Goal: Task Accomplishment & Management: Manage account settings

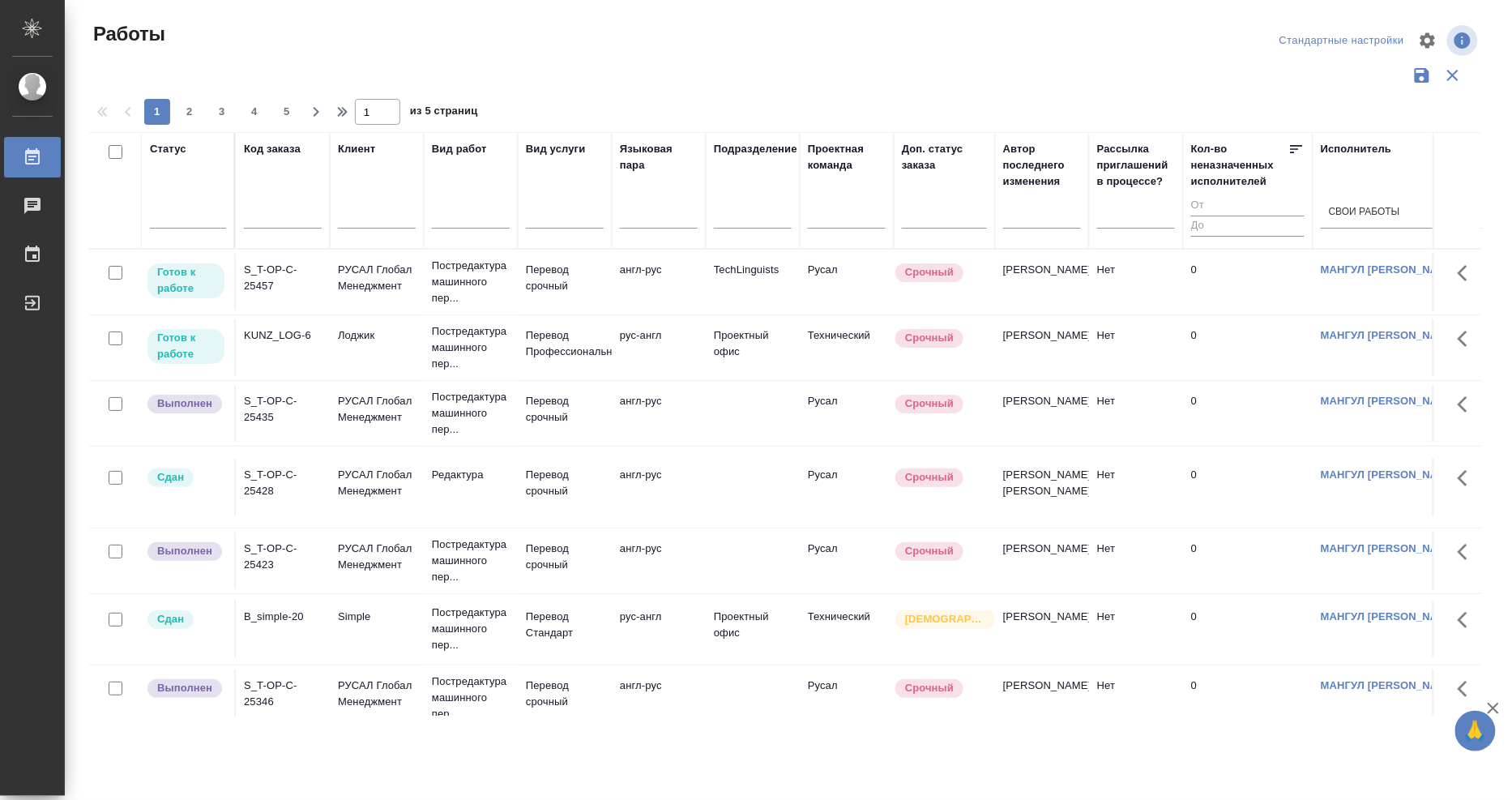
click at [253, 330] on div "KUNZ_LOG-6" at bounding box center [283, 335] width 78 height 16
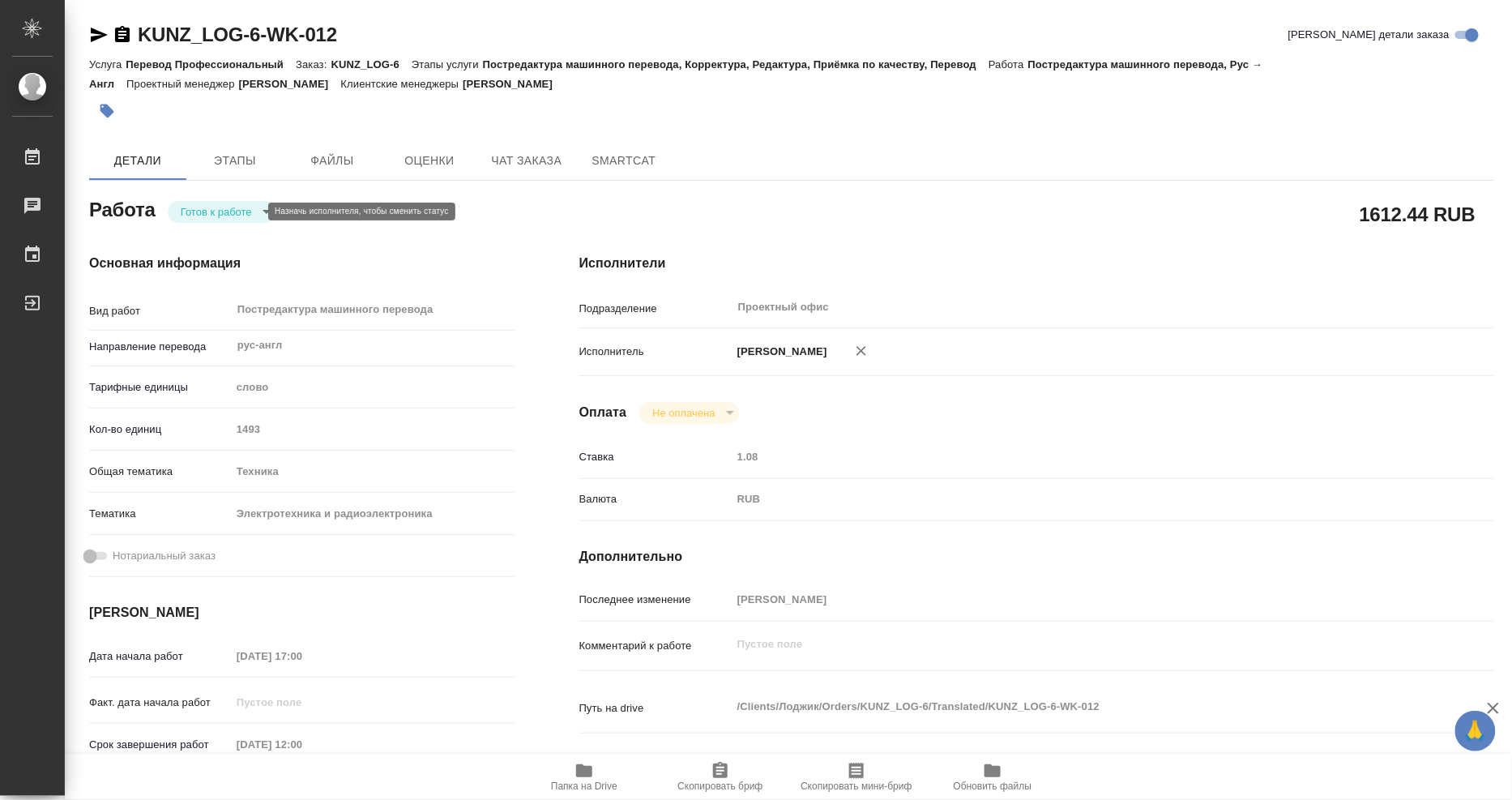
click at [187, 212] on body "🙏 .cls-1 fill:#fff; AWATERA Mangul Anna Работы Чаты График Выйти KUNZ_LOG-6-WK-…" at bounding box center [756, 400] width 1512 height 800
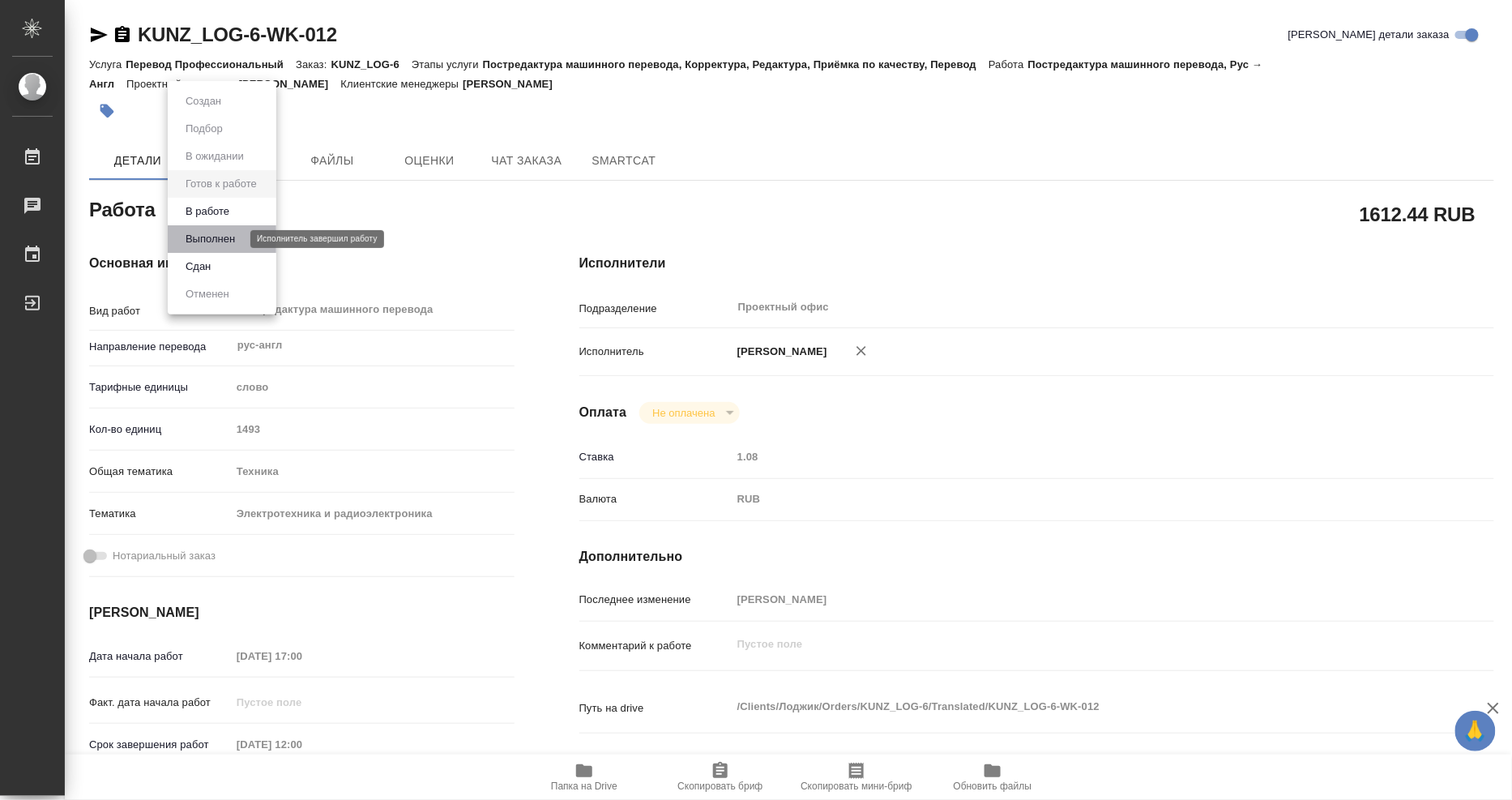
click at [196, 239] on button "Выполнен" at bounding box center [210, 239] width 59 height 18
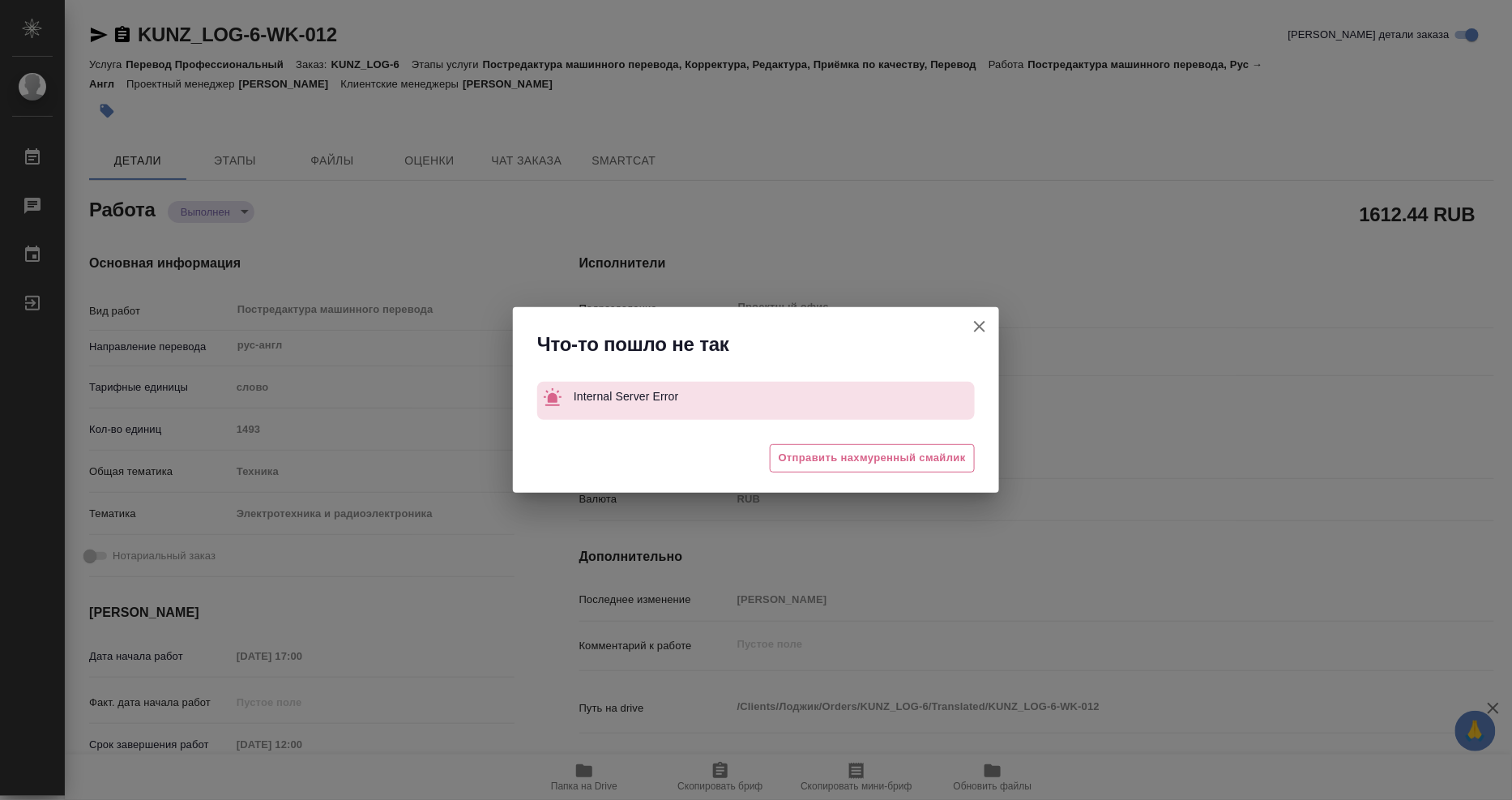
type textarea "x"
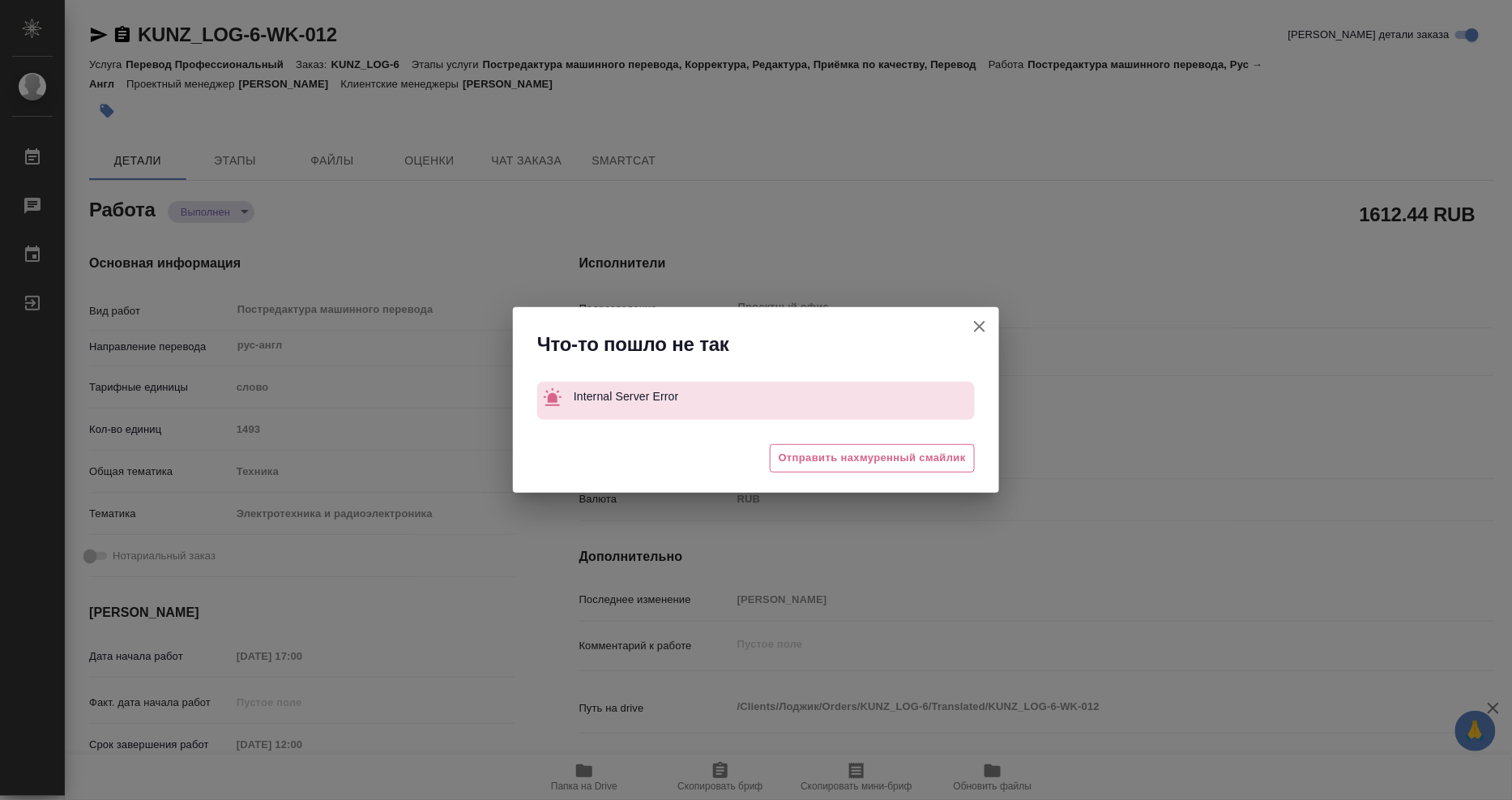
type textarea "x"
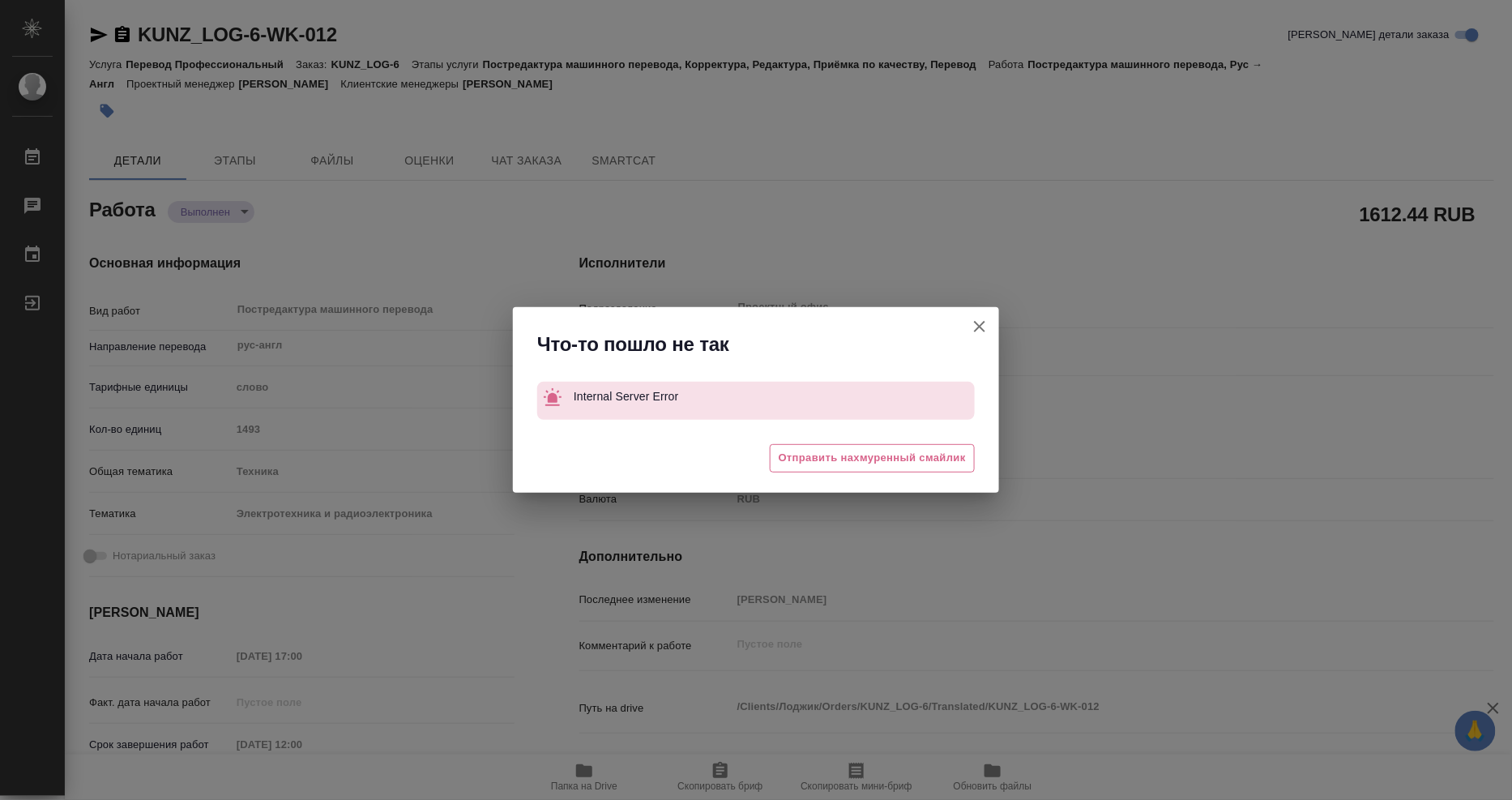
type textarea "x"
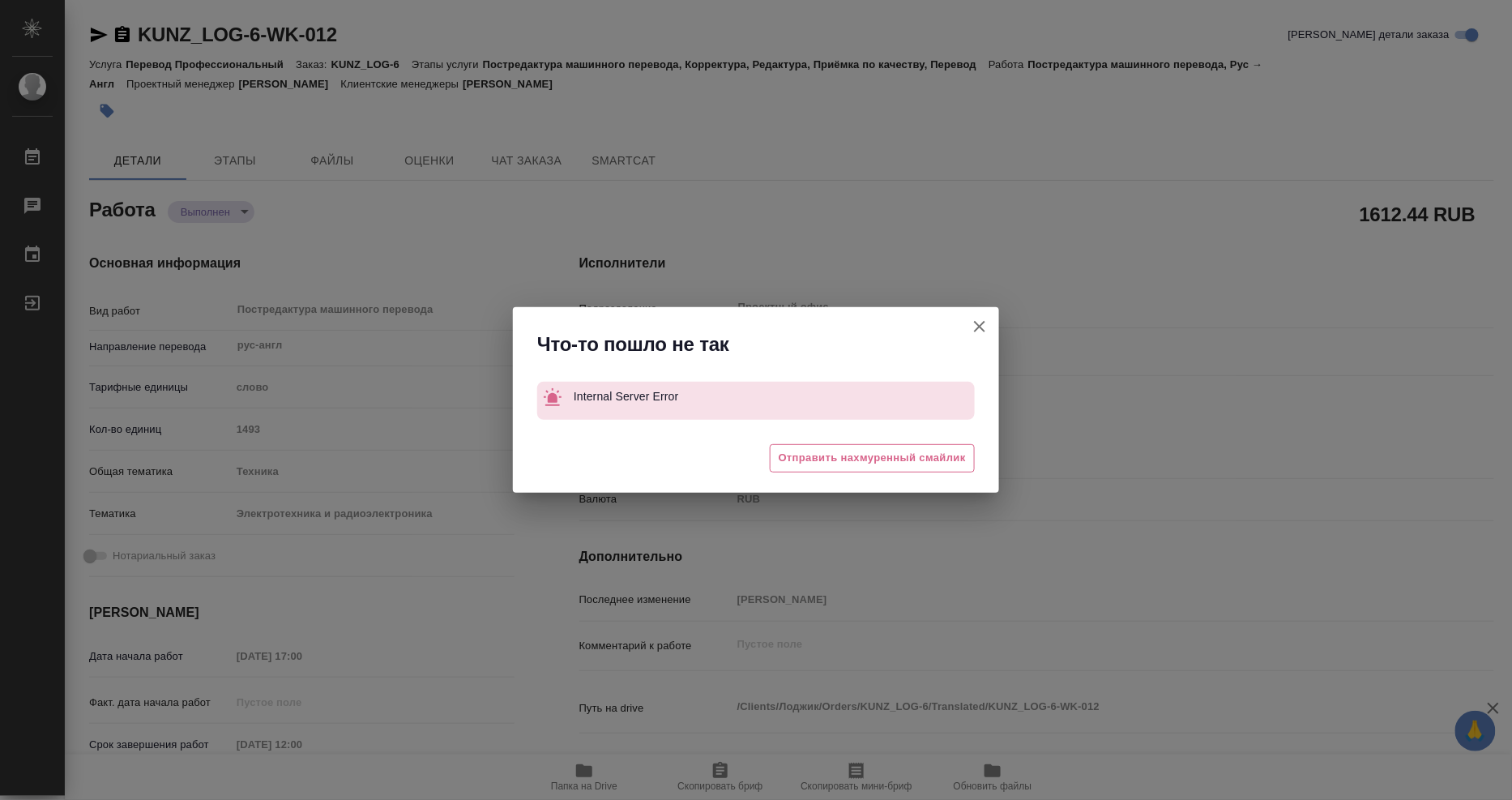
click at [976, 327] on icon "button" at bounding box center [979, 326] width 19 height 19
type textarea "x"
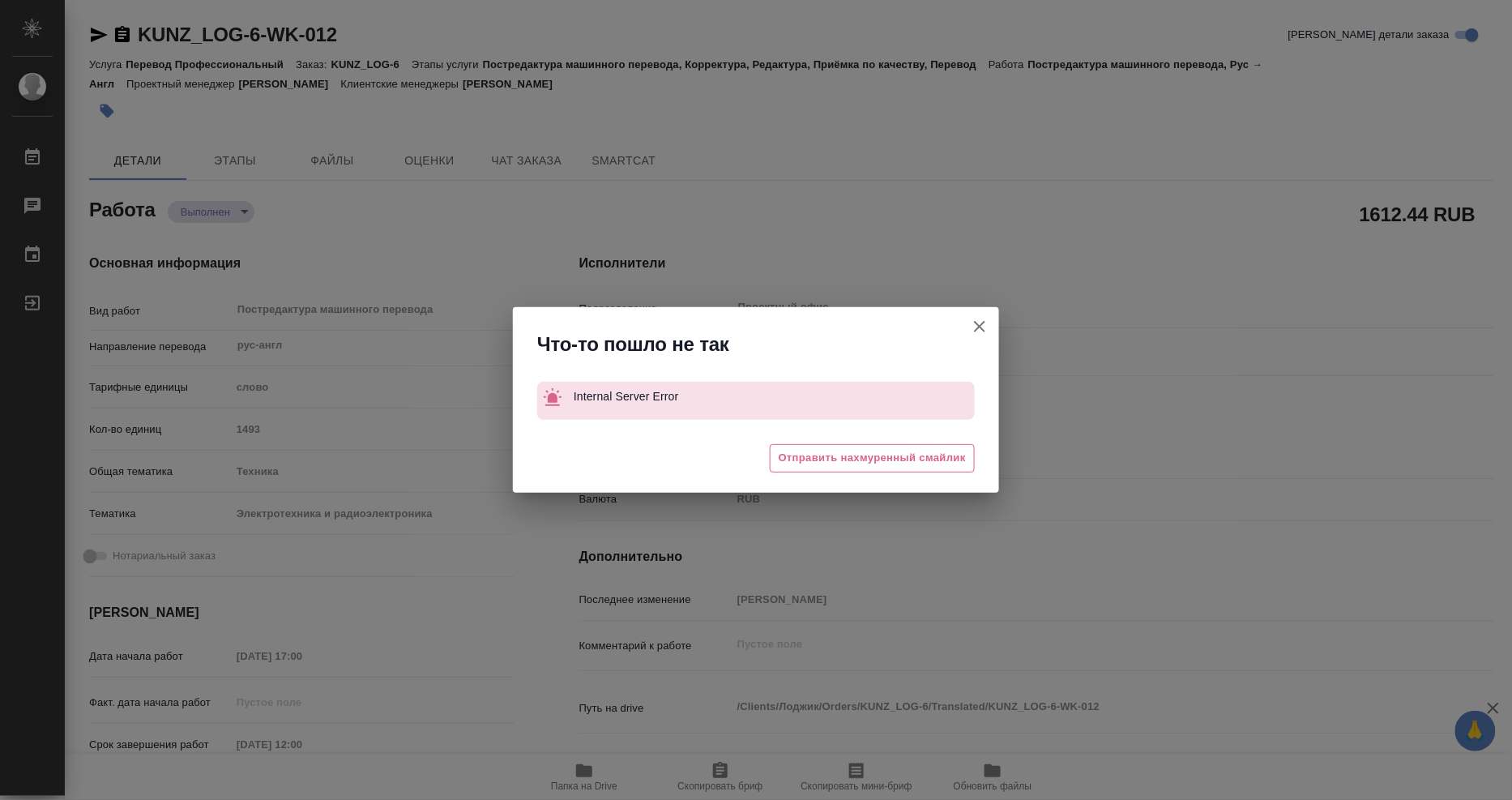
type textarea "x"
